Goal: Ask a question: Seek information or help from site administrators or community

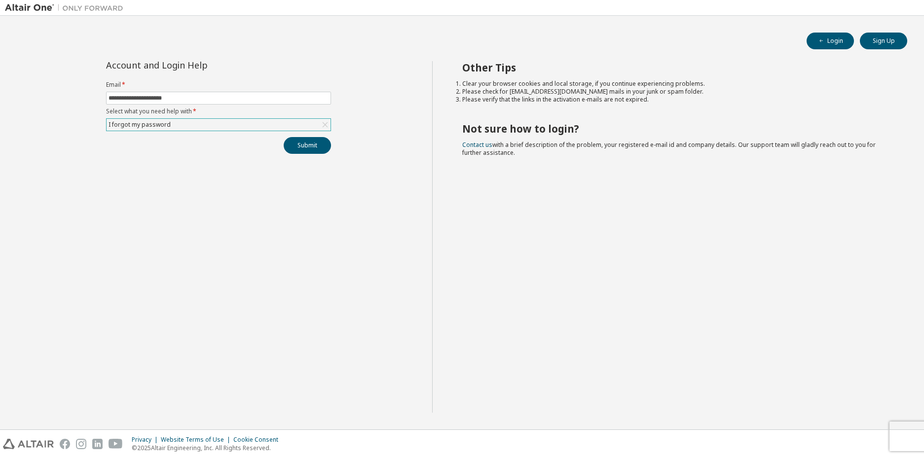
click at [227, 119] on div "I forgot my password" at bounding box center [219, 125] width 224 height 12
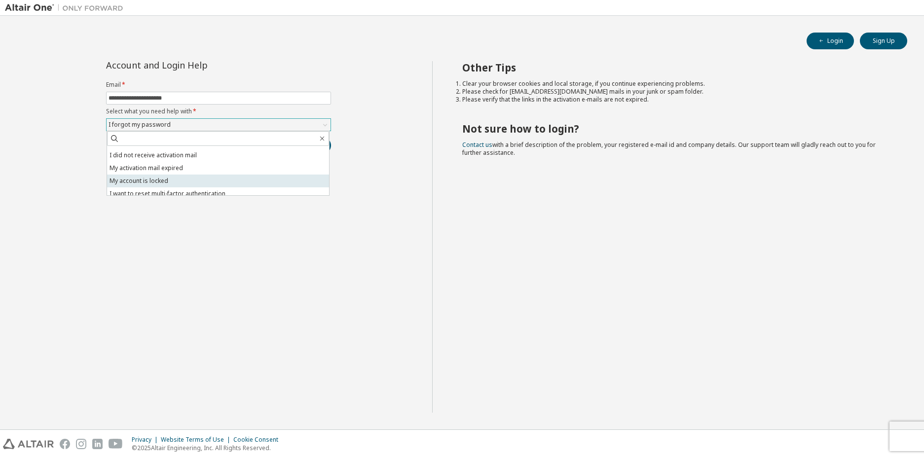
scroll to position [28, 0]
click at [215, 185] on li "I don't know but can't login" at bounding box center [218, 189] width 222 height 13
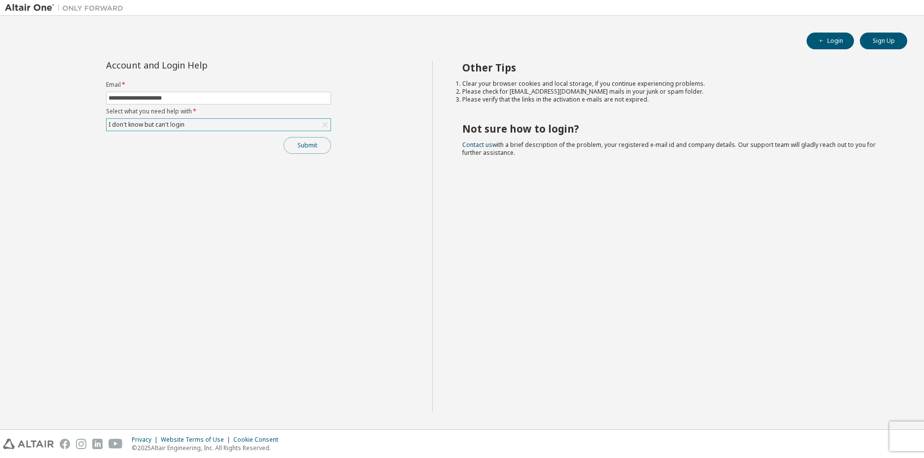
click at [315, 147] on button "Submit" at bounding box center [307, 145] width 47 height 17
click at [861, 433] on link "Altair support" at bounding box center [852, 431] width 39 height 8
click at [850, 431] on link "Altair support" at bounding box center [852, 431] width 39 height 8
click at [681, 271] on div "Other Tips Clear your browser cookies and local storage, if you continue experi…" at bounding box center [675, 237] width 487 height 352
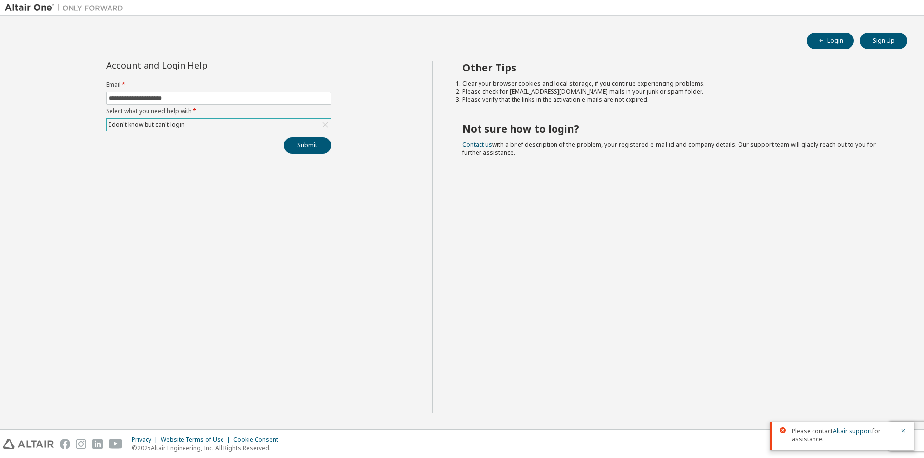
click at [185, 128] on div "I don't know but can't login" at bounding box center [146, 124] width 79 height 11
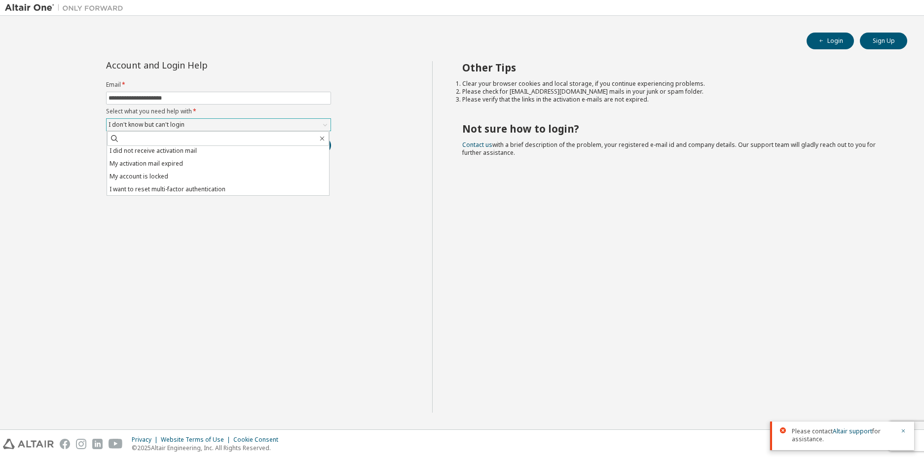
scroll to position [15, 0]
click at [152, 175] on li "My account is locked" at bounding box center [218, 176] width 222 height 13
